Goal: Information Seeking & Learning: Learn about a topic

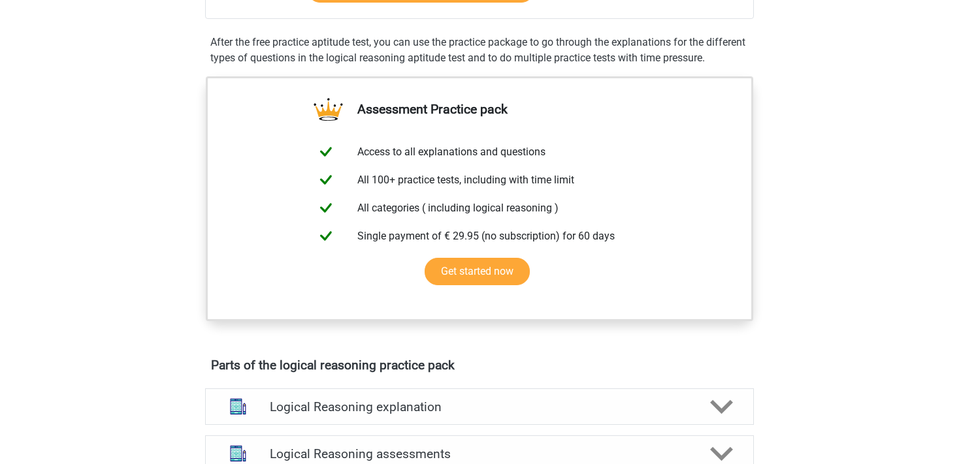
scroll to position [206, 0]
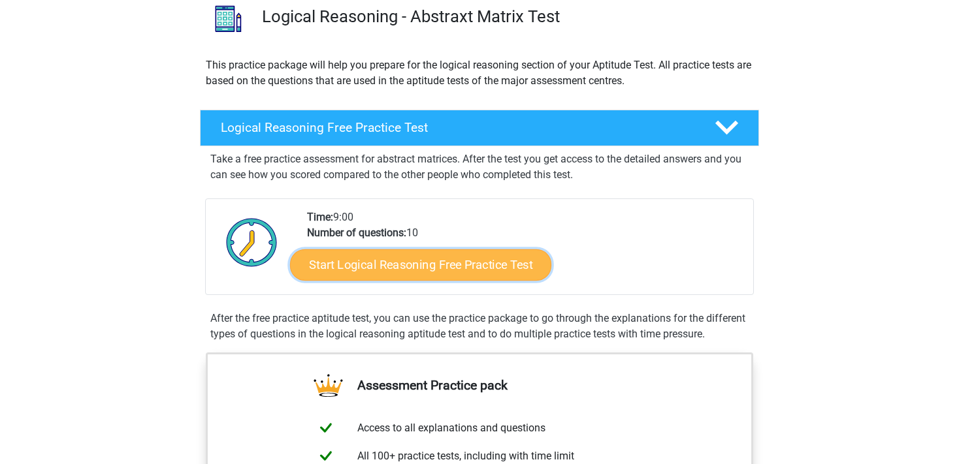
click at [406, 263] on link "Start Logical Reasoning Free Practice Test" at bounding box center [420, 264] width 261 height 31
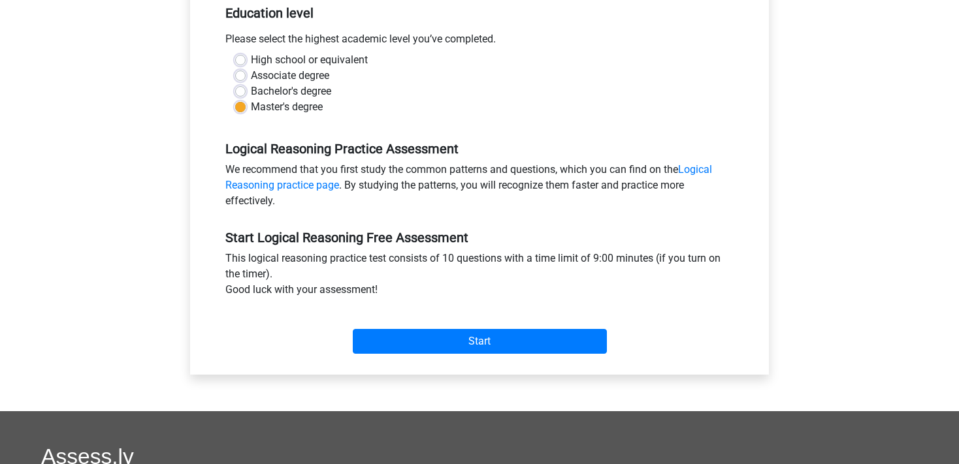
scroll to position [345, 0]
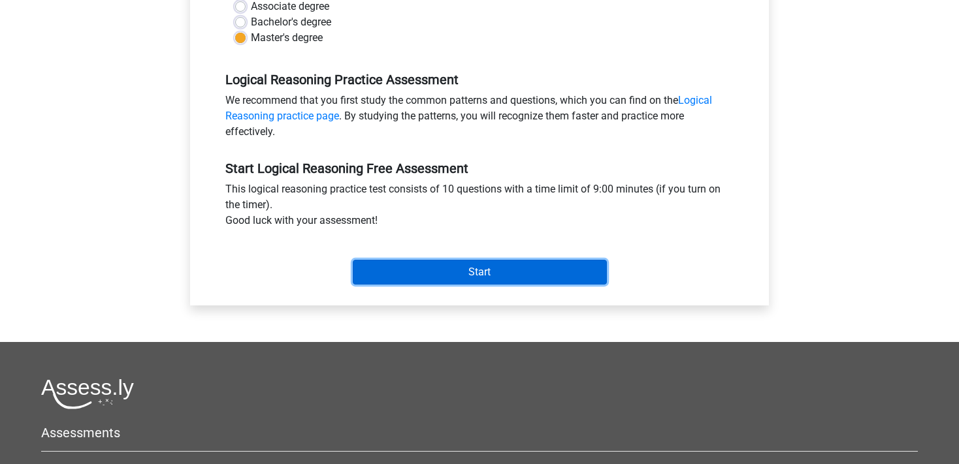
click at [494, 278] on input "Start" at bounding box center [480, 272] width 254 height 25
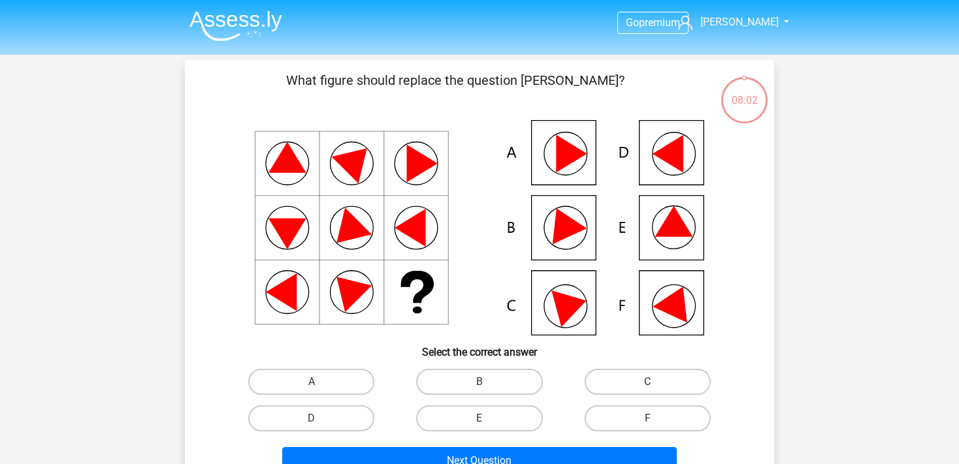
click at [578, 298] on icon at bounding box center [479, 228] width 526 height 216
click at [653, 384] on input "C" at bounding box center [651, 386] width 8 height 8
radio input "true"
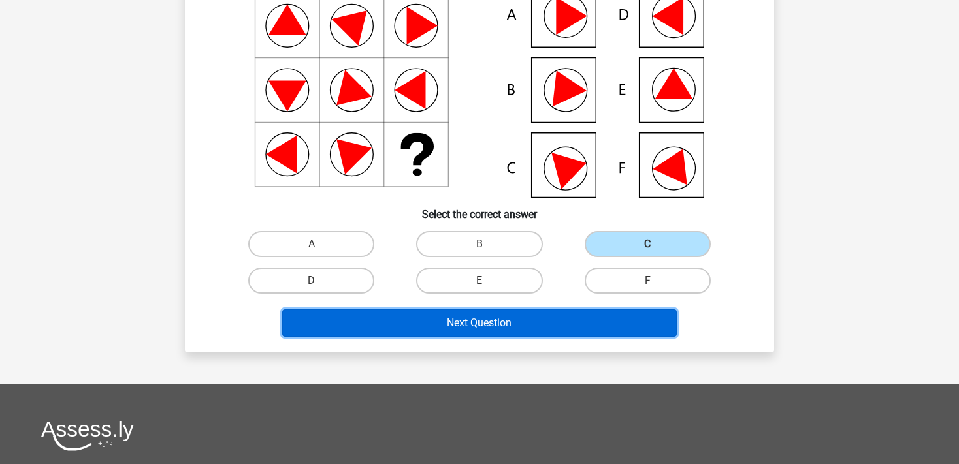
click at [511, 322] on button "Next Question" at bounding box center [479, 323] width 395 height 27
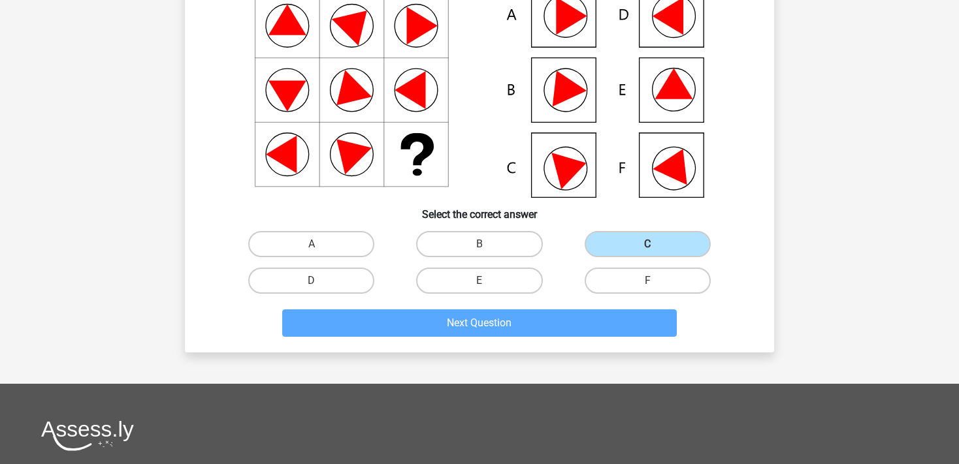
scroll to position [60, 0]
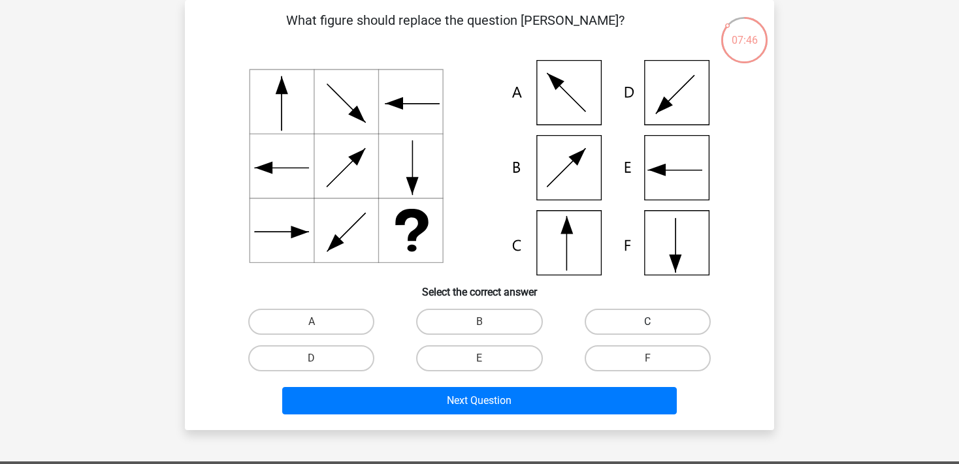
click at [665, 326] on label "C" at bounding box center [648, 322] width 126 height 26
click at [656, 326] on input "C" at bounding box center [651, 326] width 8 height 8
radio input "true"
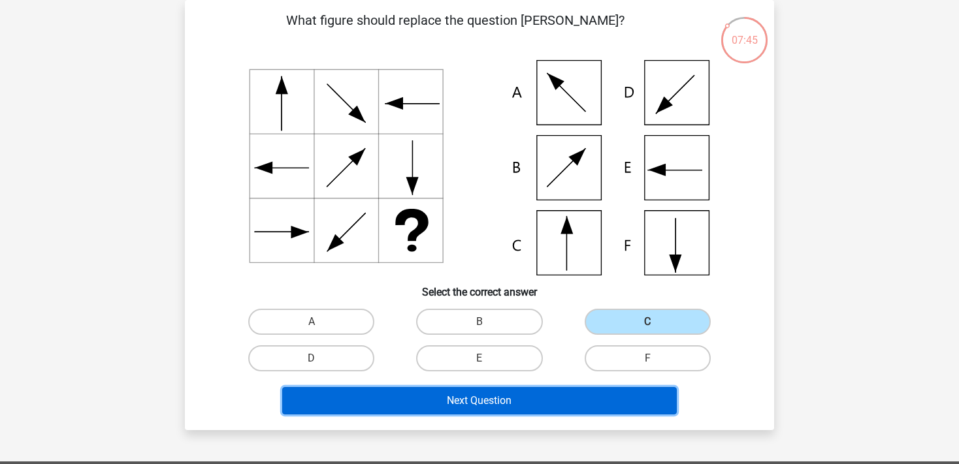
click at [584, 393] on button "Next Question" at bounding box center [479, 400] width 395 height 27
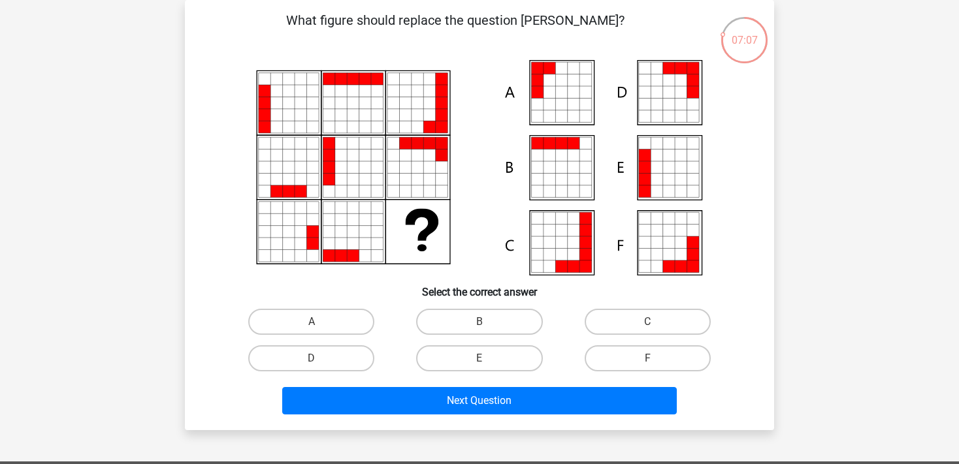
click at [482, 323] on input "B" at bounding box center [483, 326] width 8 height 8
radio input "true"
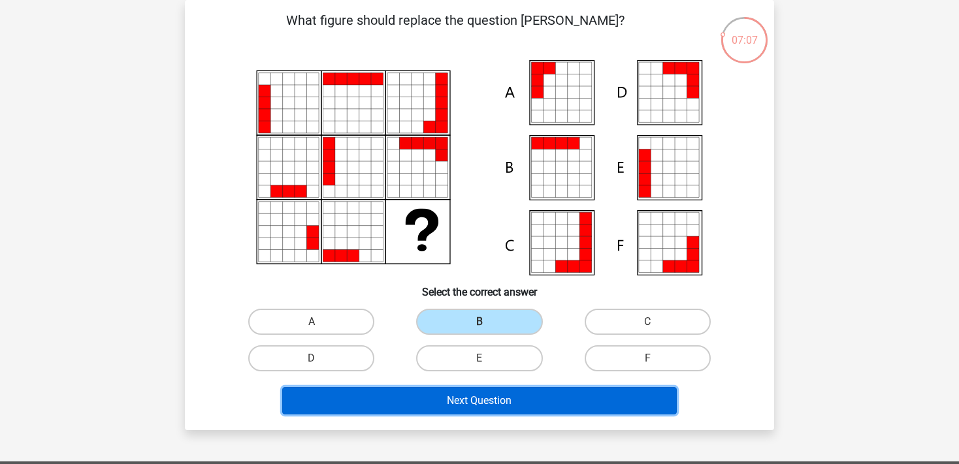
click at [586, 399] on button "Next Question" at bounding box center [479, 400] width 395 height 27
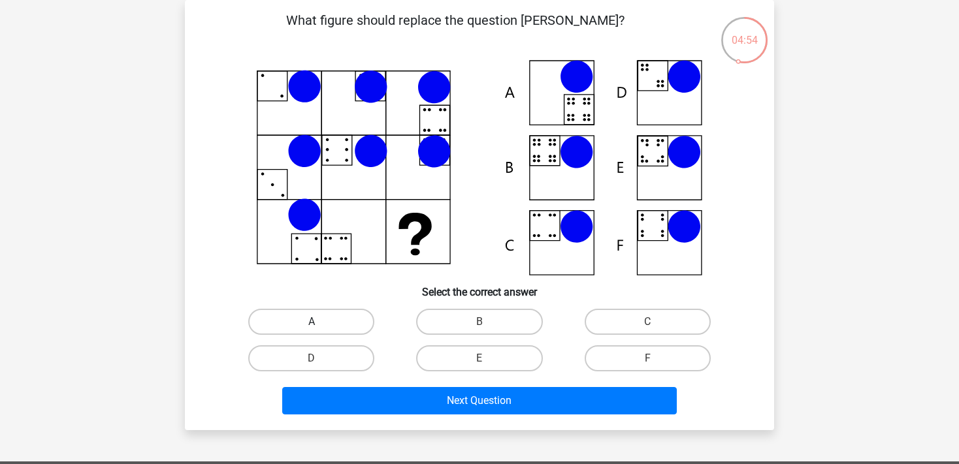
click at [326, 320] on label "A" at bounding box center [311, 322] width 126 height 26
click at [320, 322] on input "A" at bounding box center [316, 326] width 8 height 8
radio input "true"
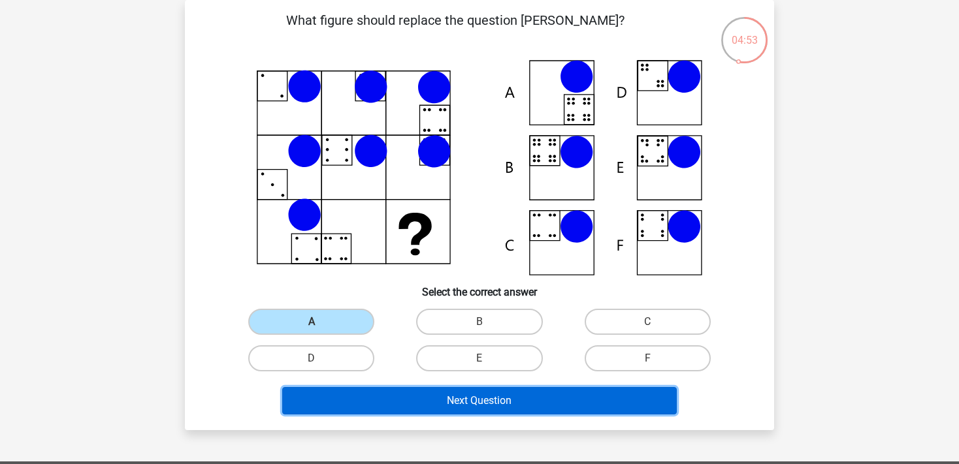
click at [468, 402] on button "Next Question" at bounding box center [479, 400] width 395 height 27
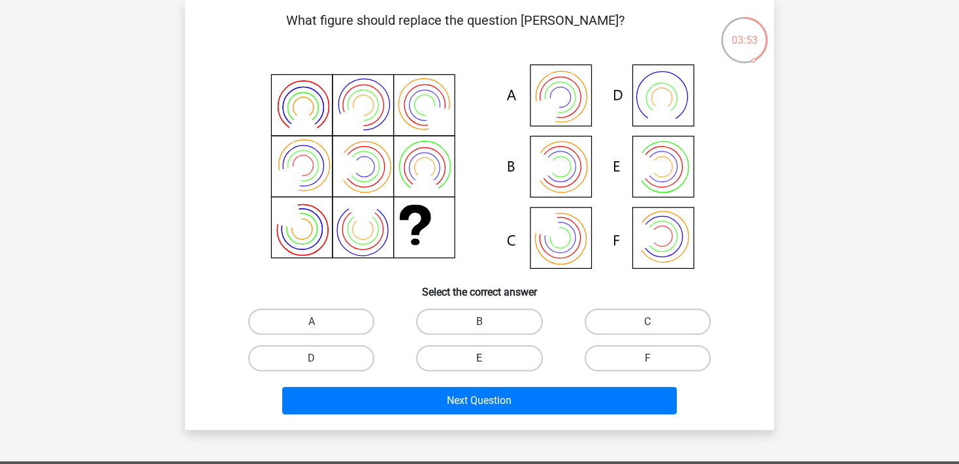
click at [473, 359] on label "E" at bounding box center [479, 358] width 126 height 26
click at [479, 359] on input "E" at bounding box center [483, 363] width 8 height 8
radio input "true"
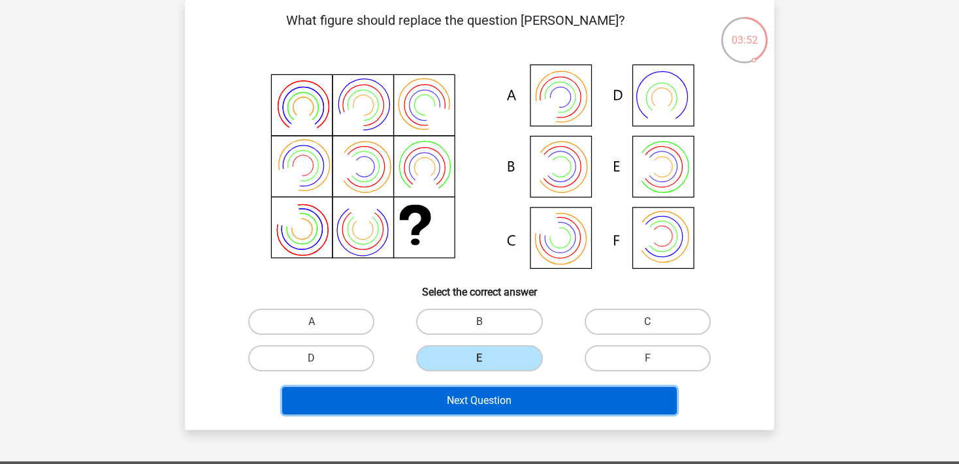
click at [556, 399] on button "Next Question" at bounding box center [479, 400] width 395 height 27
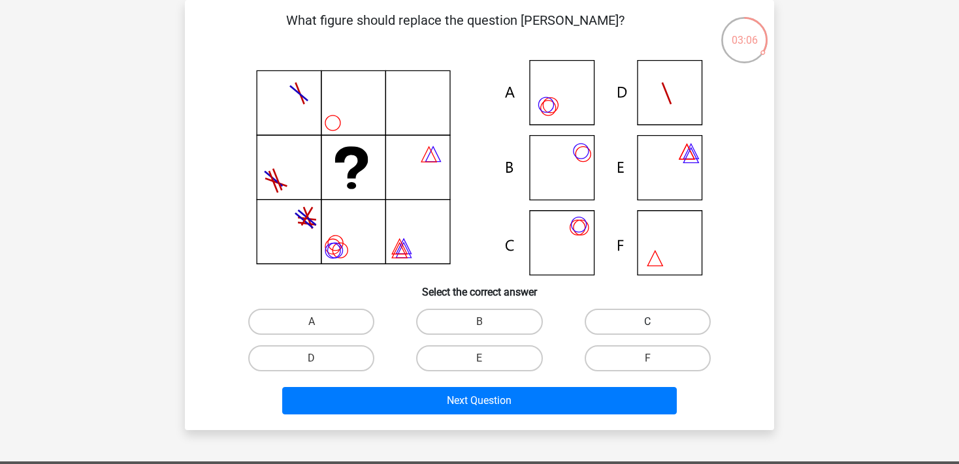
click at [668, 322] on label "C" at bounding box center [648, 322] width 126 height 26
click at [656, 322] on input "C" at bounding box center [651, 326] width 8 height 8
radio input "true"
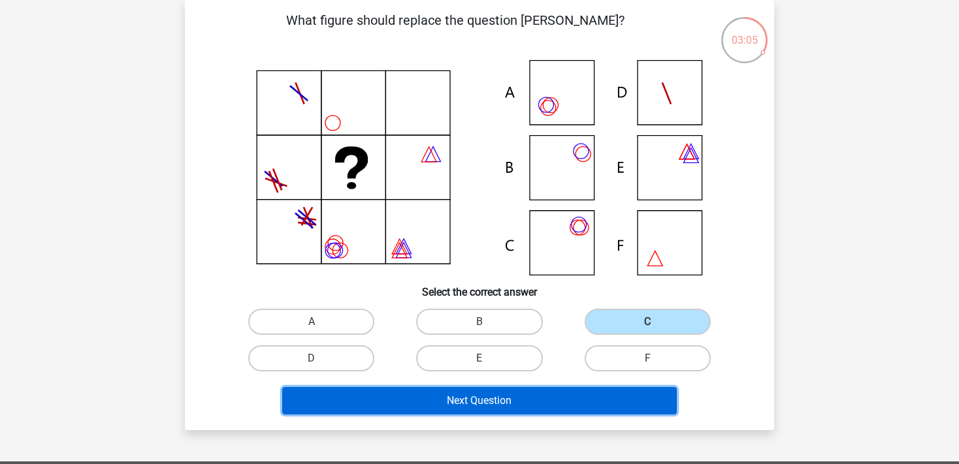
click at [556, 396] on button "Next Question" at bounding box center [479, 400] width 395 height 27
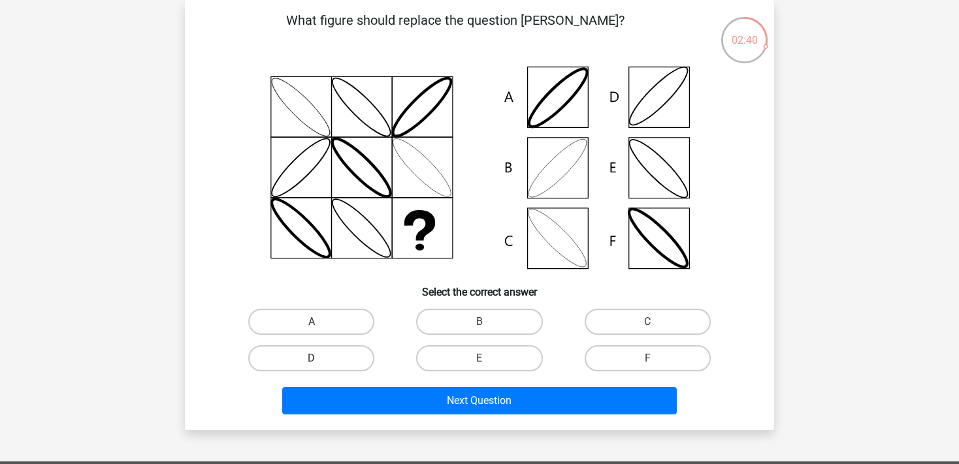
click at [325, 365] on label "D" at bounding box center [311, 358] width 126 height 26
click at [320, 365] on input "D" at bounding box center [316, 363] width 8 height 8
radio input "true"
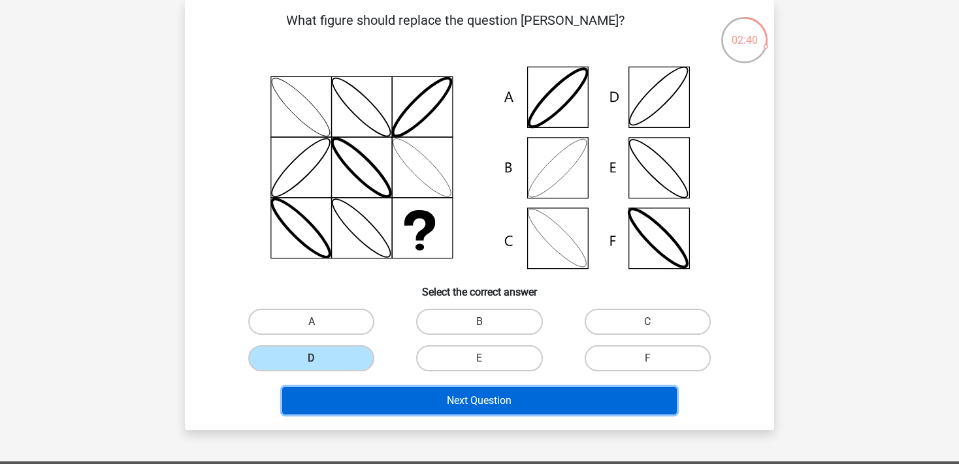
click at [483, 393] on button "Next Question" at bounding box center [479, 400] width 395 height 27
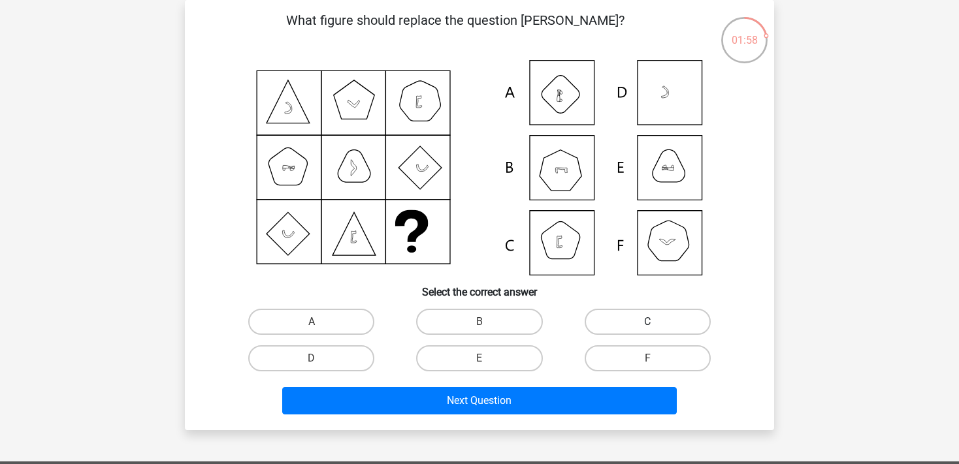
click at [634, 332] on label "C" at bounding box center [648, 322] width 126 height 26
click at [647, 330] on input "C" at bounding box center [651, 326] width 8 height 8
radio input "true"
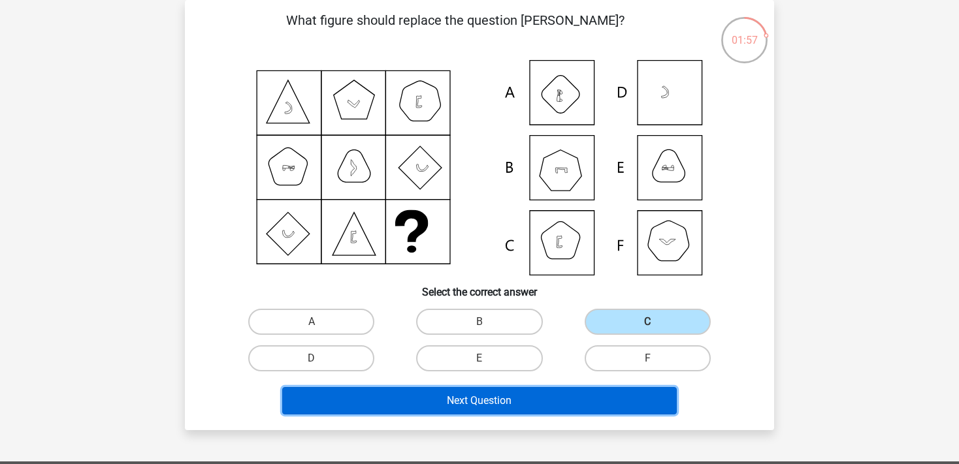
click at [553, 402] on button "Next Question" at bounding box center [479, 400] width 395 height 27
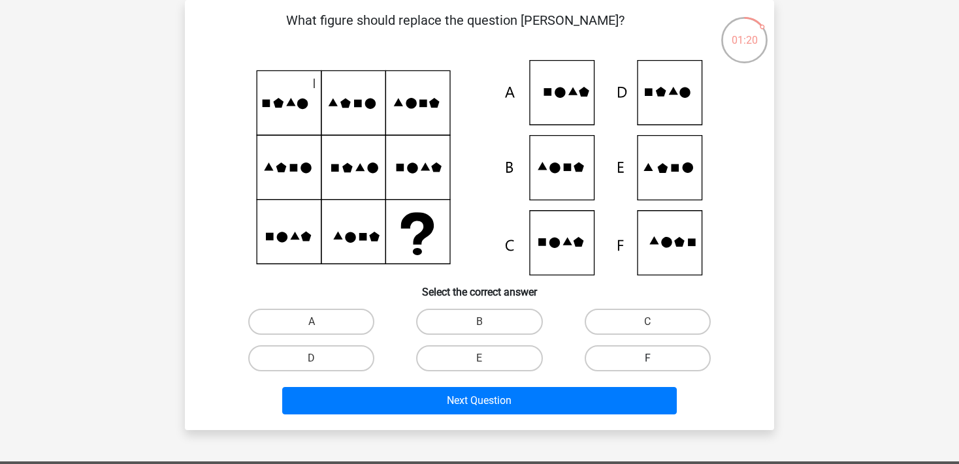
click at [639, 360] on label "F" at bounding box center [648, 358] width 126 height 26
click at [647, 360] on input "F" at bounding box center [651, 363] width 8 height 8
radio input "true"
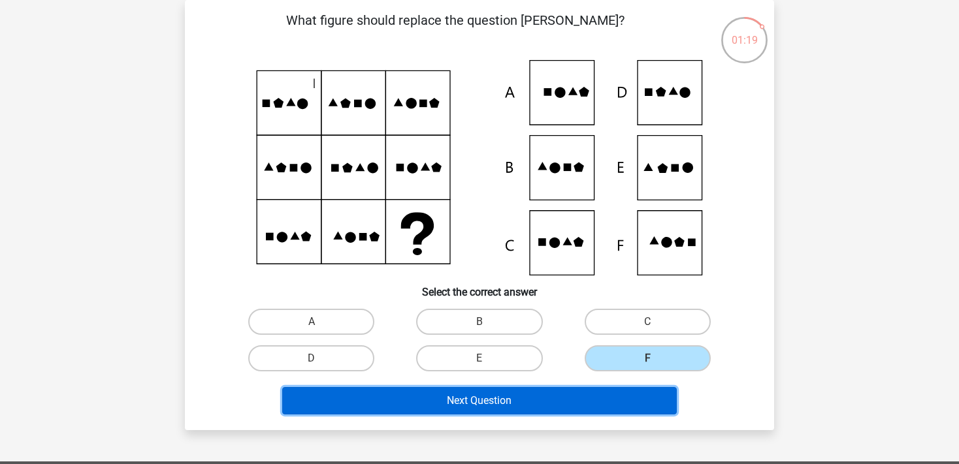
click at [534, 408] on button "Next Question" at bounding box center [479, 400] width 395 height 27
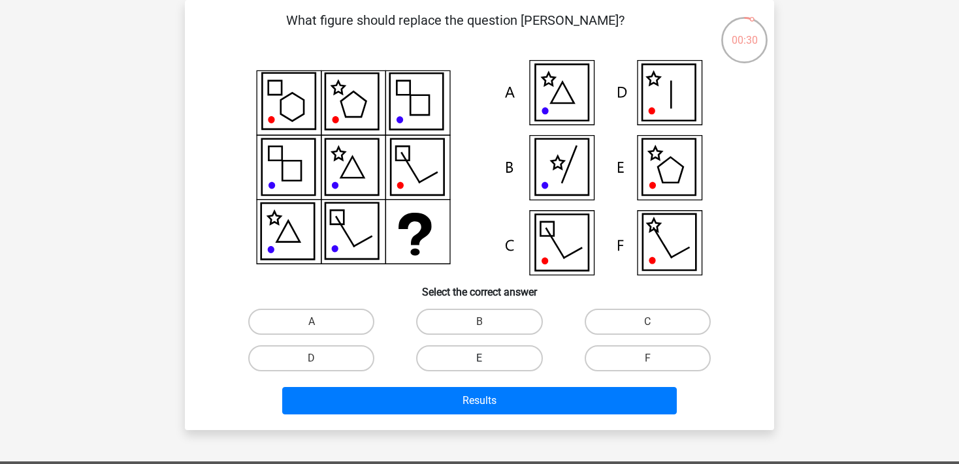
click at [472, 362] on label "E" at bounding box center [479, 358] width 126 height 26
click at [479, 362] on input "E" at bounding box center [483, 363] width 8 height 8
radio input "true"
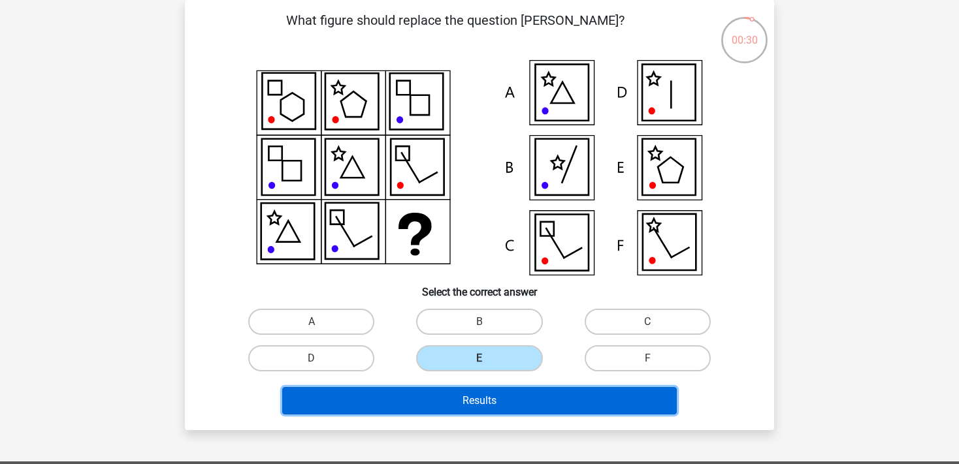
click at [528, 399] on button "Results" at bounding box center [479, 400] width 395 height 27
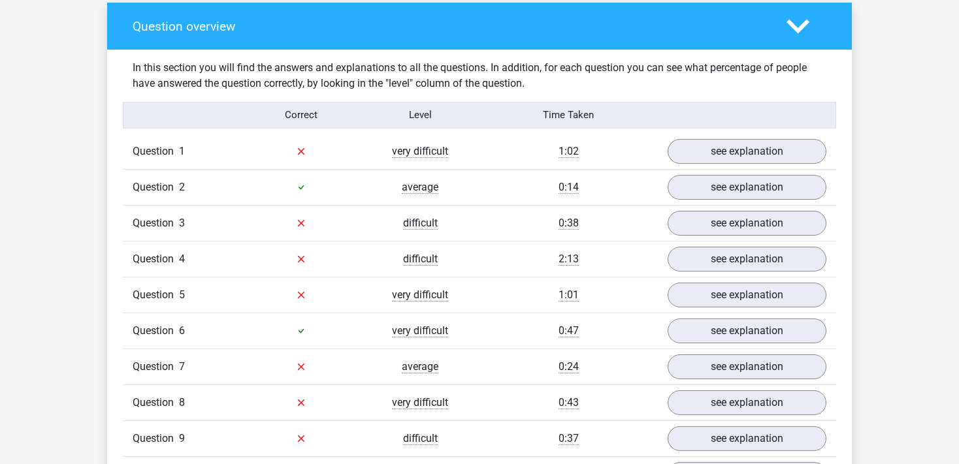
scroll to position [1035, 0]
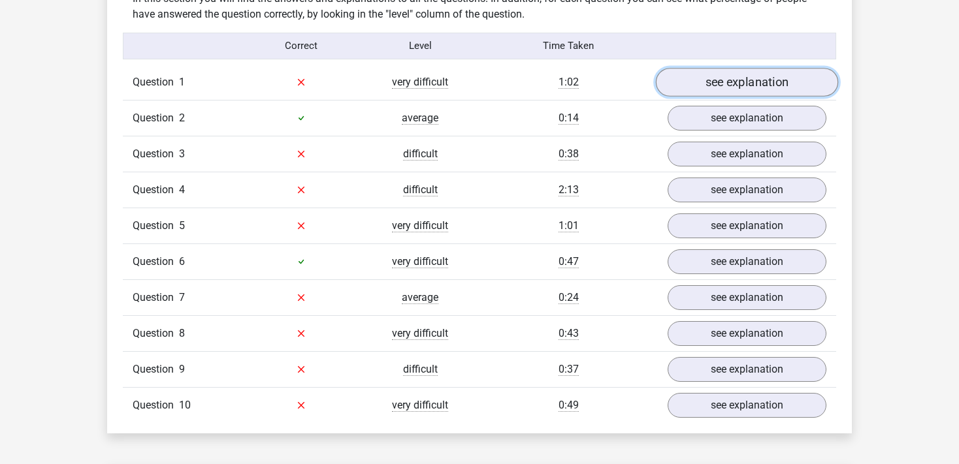
click at [727, 86] on link "see explanation" at bounding box center [747, 82] width 182 height 29
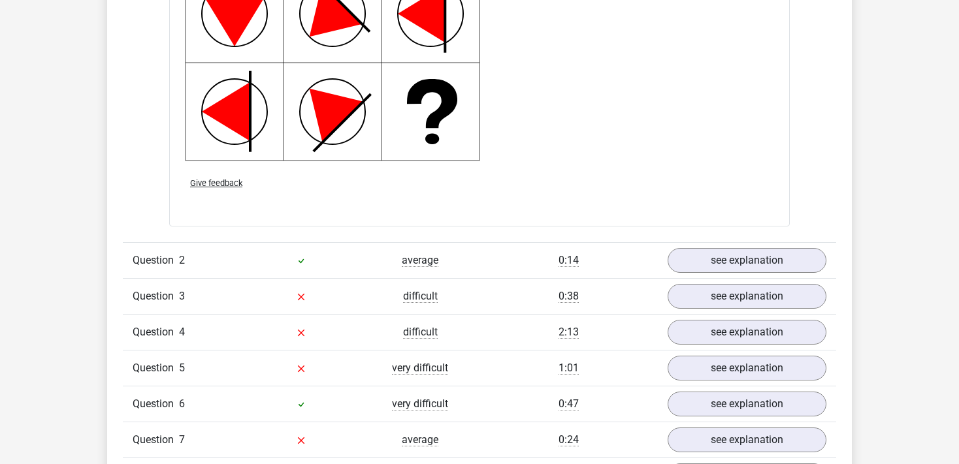
scroll to position [1103, 0]
